Goal: Transaction & Acquisition: Book appointment/travel/reservation

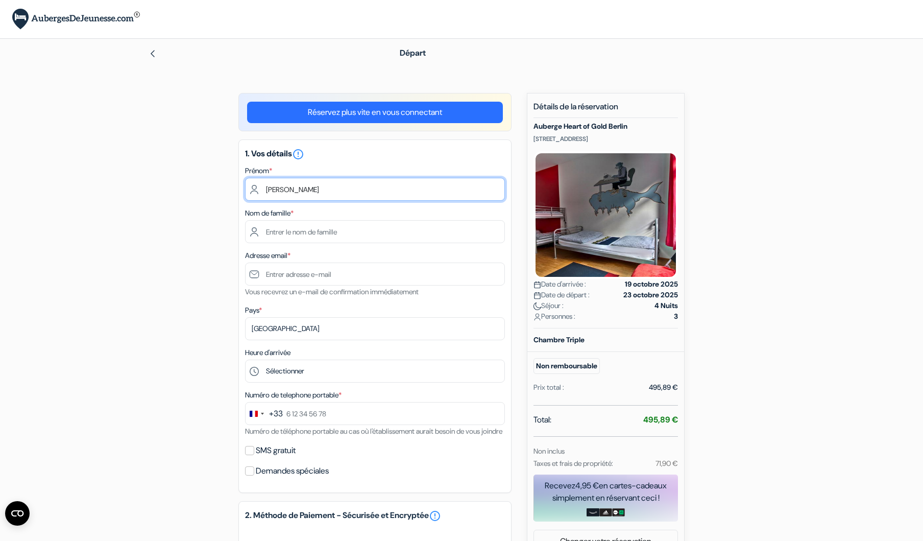
type input "[PERSON_NAME]"
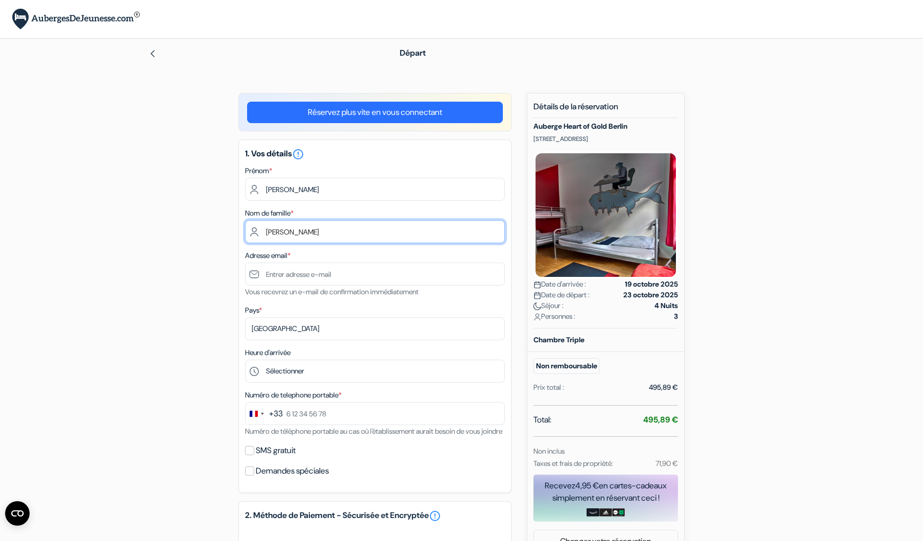
type input "[PERSON_NAME]"
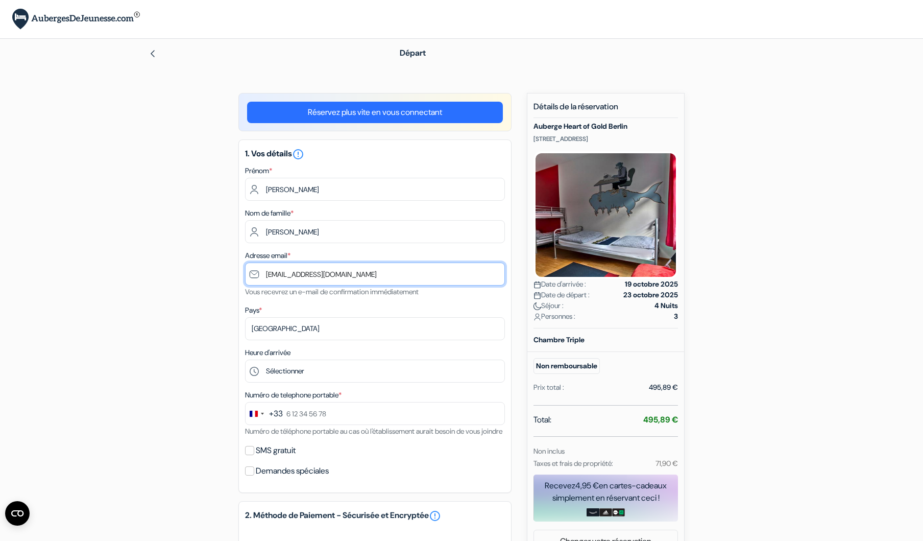
type input "[EMAIL_ADDRESS][DOMAIN_NAME]"
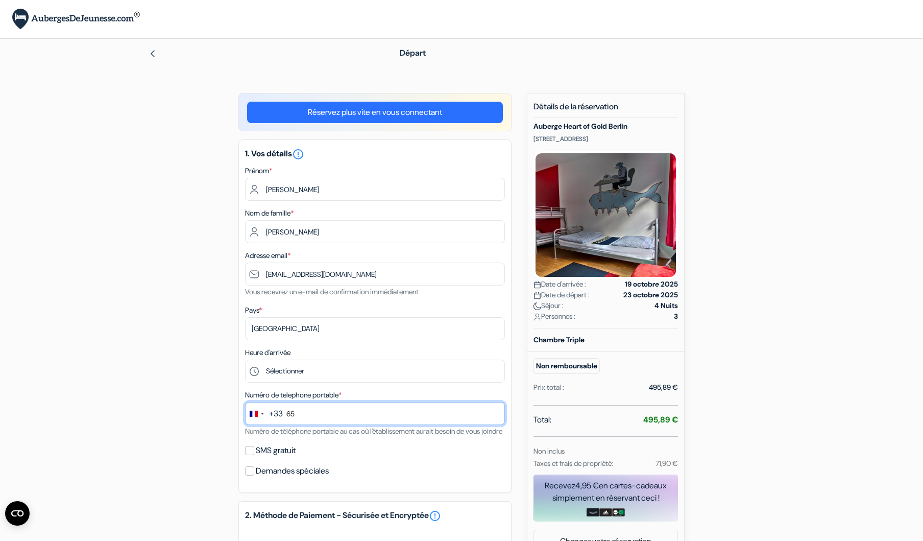
type input "6"
type input "6 52 85 73 87"
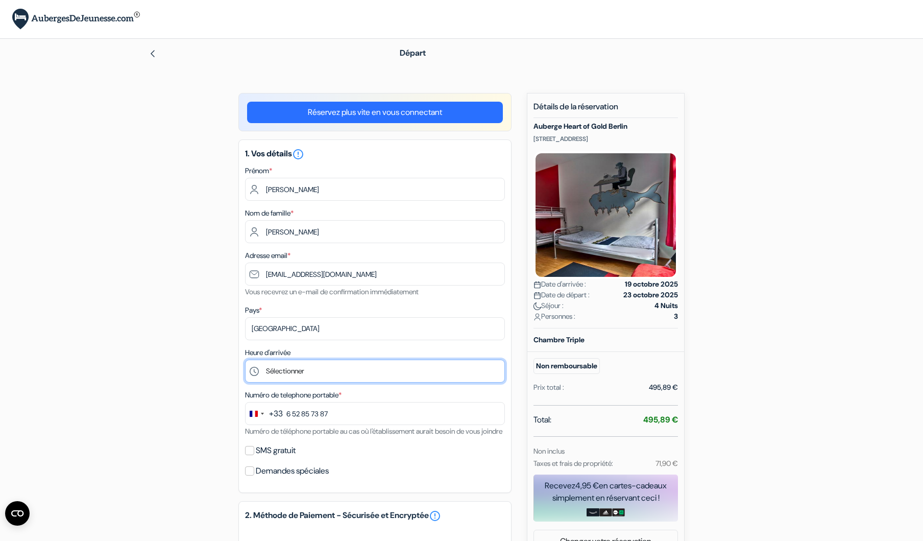
select select "18"
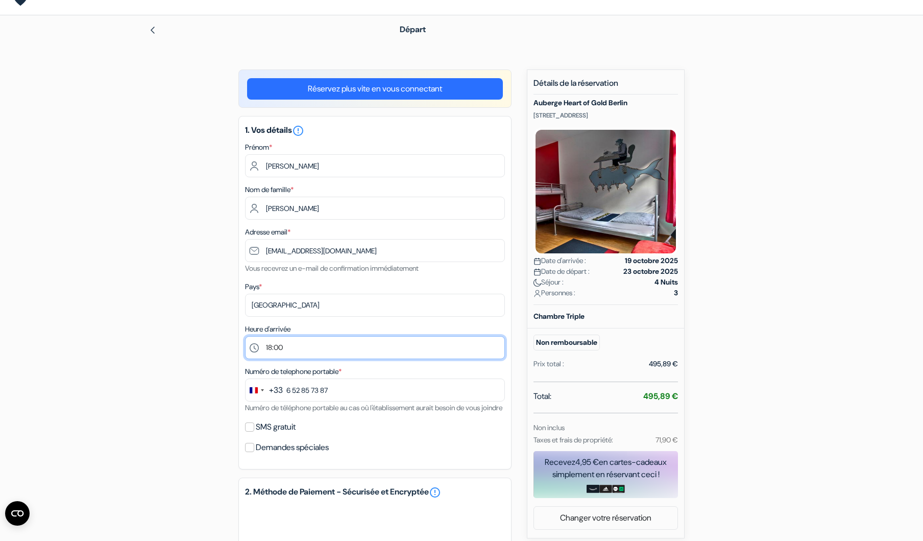
scroll to position [23, 1]
click at [249, 432] on input "SMS gratuit" at bounding box center [249, 426] width 9 height 9
checkbox input "true"
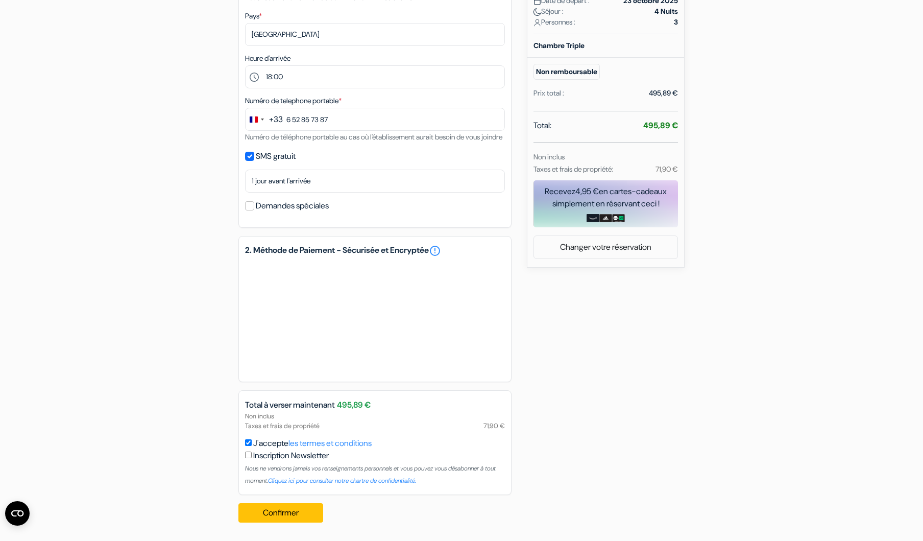
scroll to position [306, 0]
click at [285, 517] on button "Confirmer Loading..." at bounding box center [280, 512] width 85 height 19
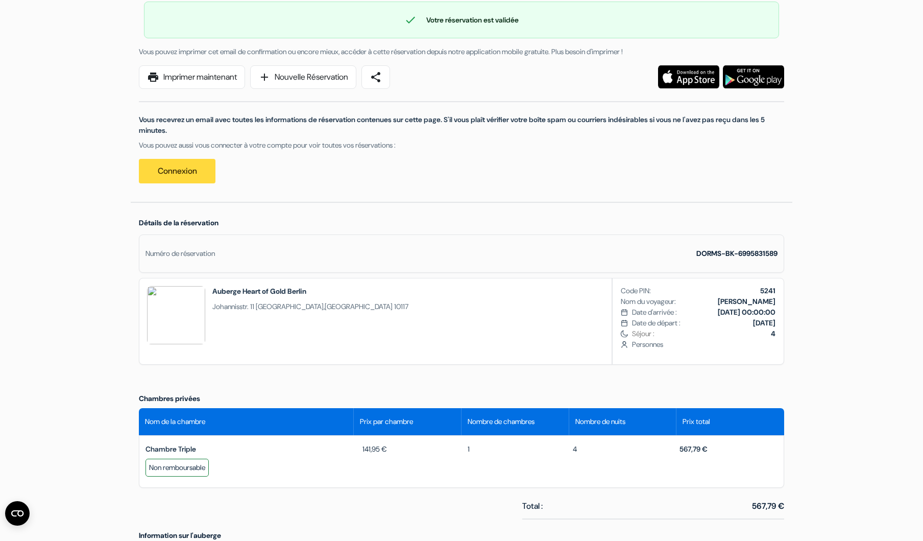
scroll to position [88, 0]
